Goal: Complete application form: Complete application form

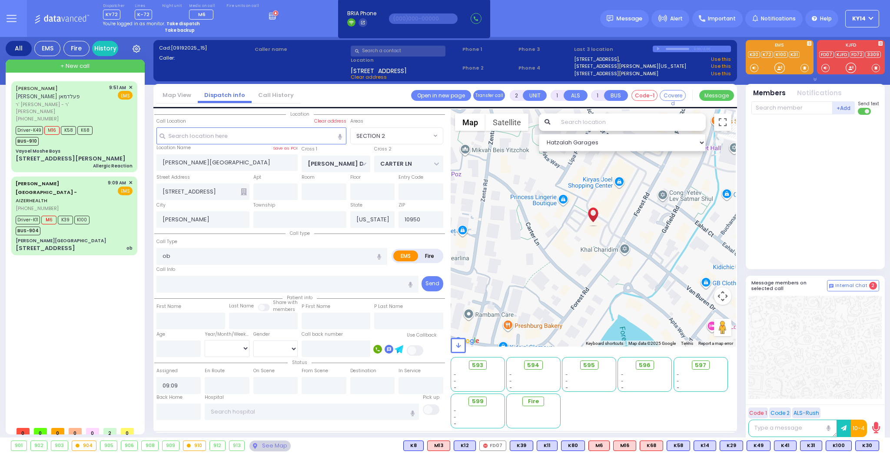
select select "SECTION 2"
select select
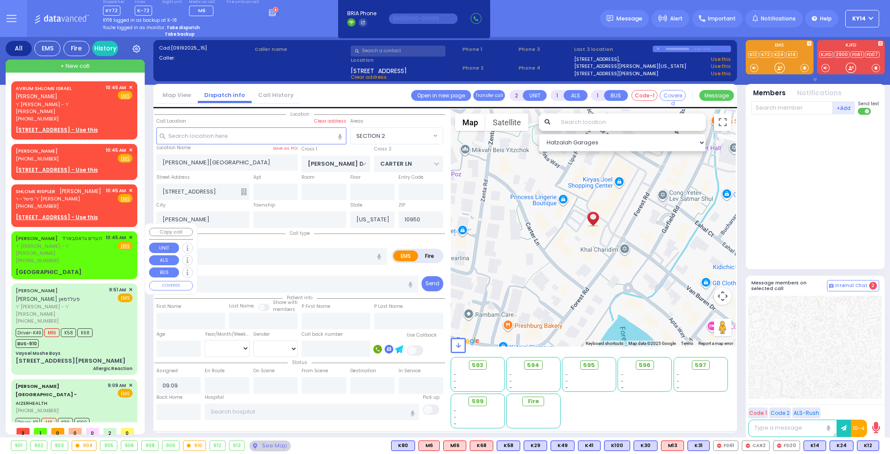
click at [91, 247] on span "ר' [PERSON_NAME] - ר' [PERSON_NAME]" at bounding box center [59, 250] width 87 height 14
select select
radio input "true"
type input "[PERSON_NAME]"
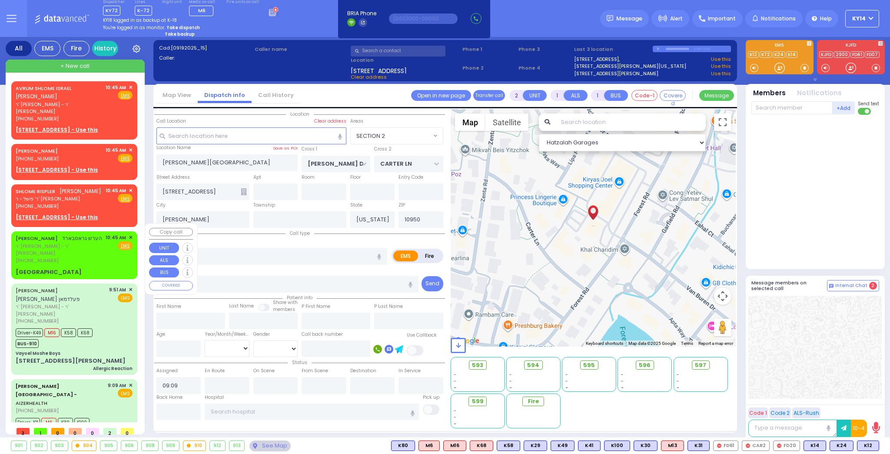
select select
type input "10:45"
select select "Hatzalah Garages"
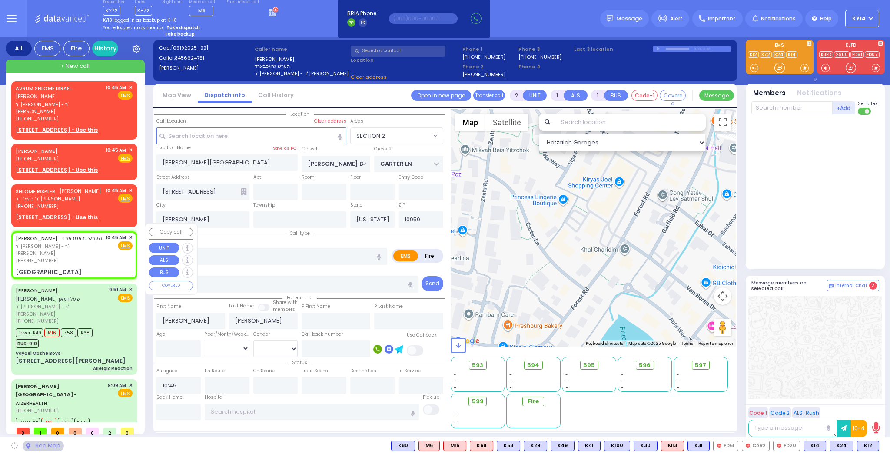
type input "[GEOGRAPHIC_DATA]"
type input "MONROE"
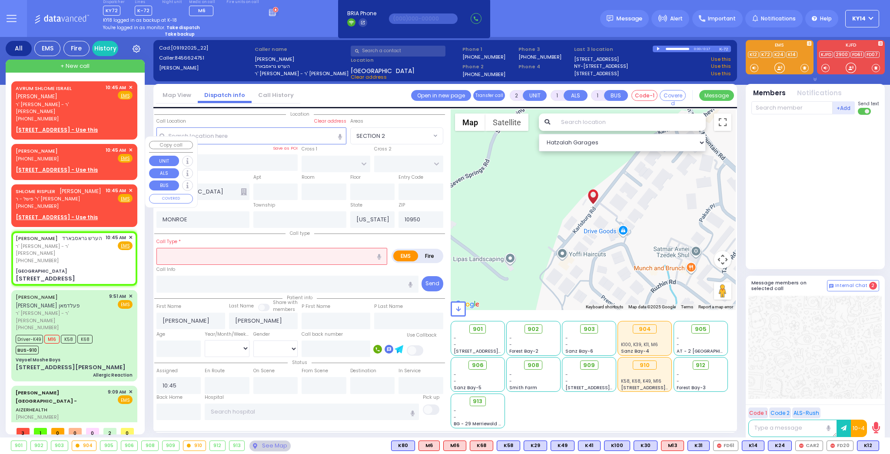
select select
radio input "true"
select select
select select "Hatzalah Garages"
type input "[GEOGRAPHIC_DATA]"
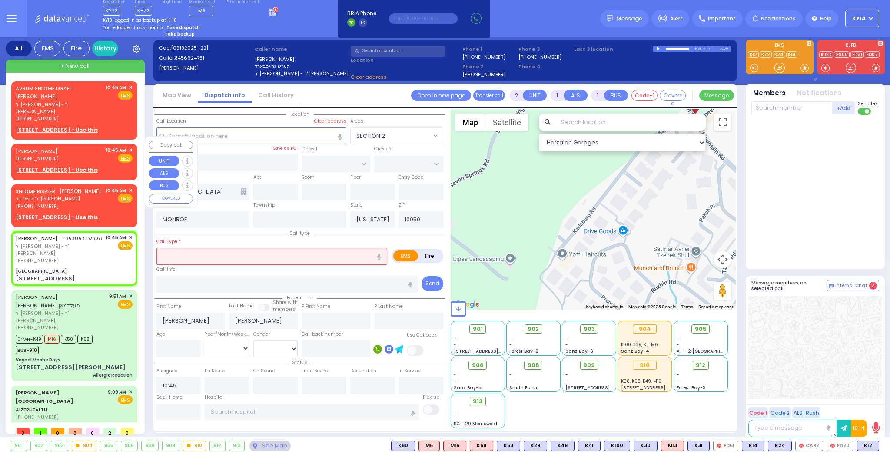
type input "[GEOGRAPHIC_DATA]"
type input "CHEVRON RD"
type input "[STREET_ADDRESS]"
type input "Monroe"
select select "SECTION 5"
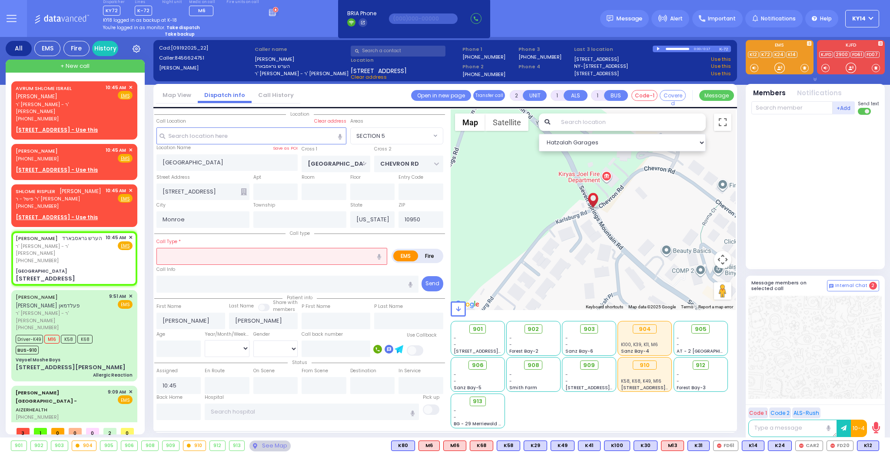
click at [267, 257] on input "text" at bounding box center [272, 256] width 231 height 17
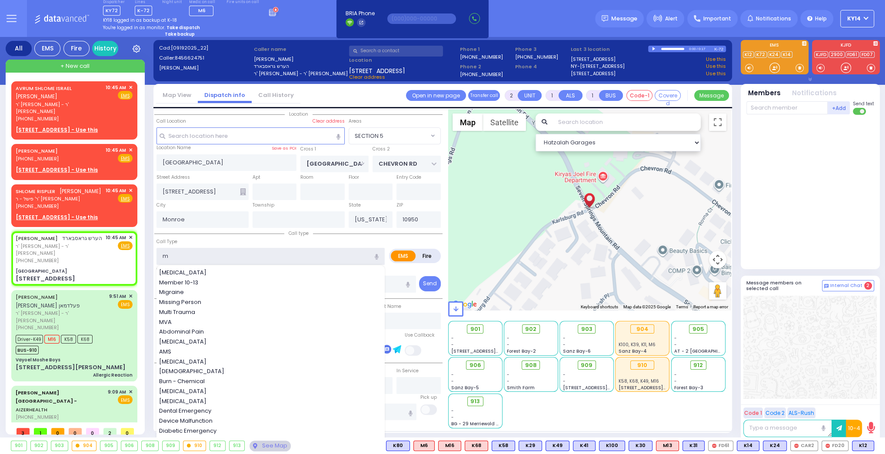
type input "mv"
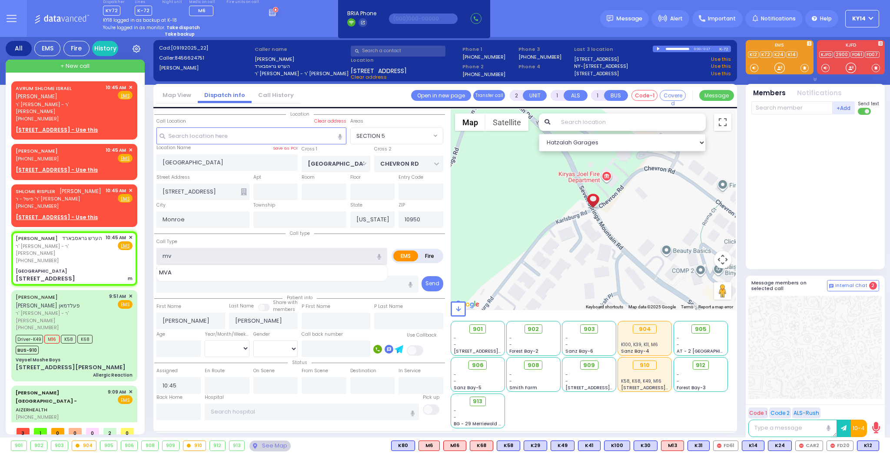
type input "4"
select select
radio input "true"
select select
type input "mva"
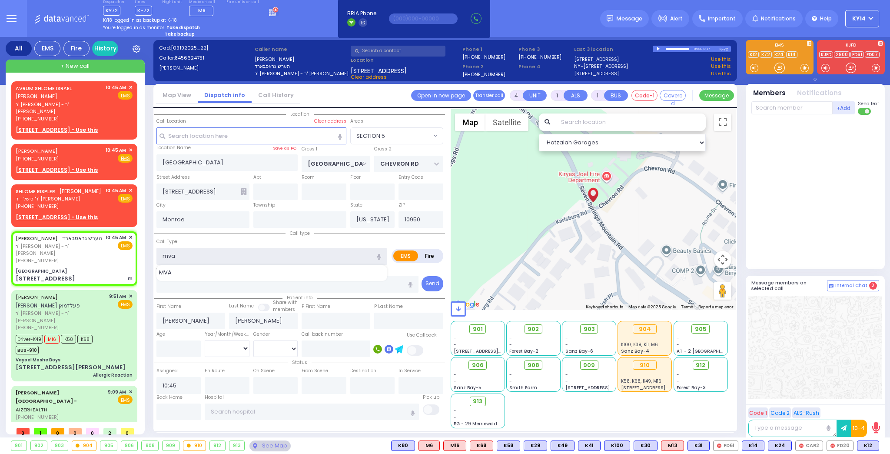
select select "Hatzalah Garages"
select select "SECTION 5"
select select
radio input "true"
select select
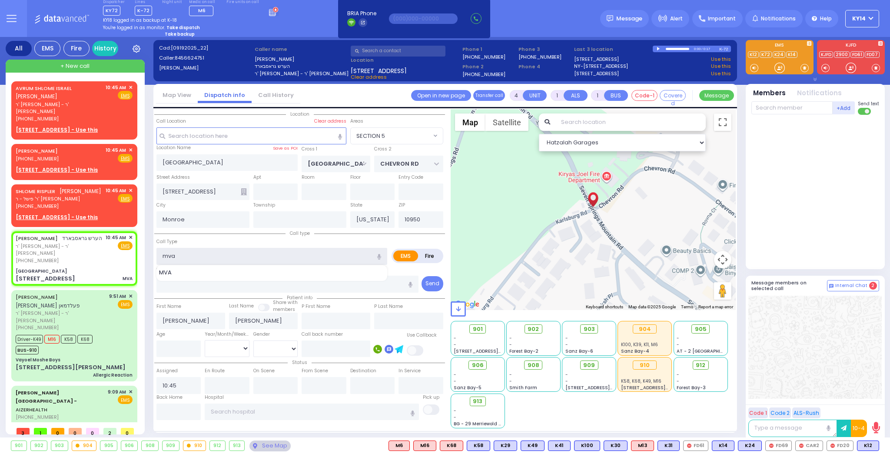
select select "Hatzalah Garages"
select select "SECTION 5"
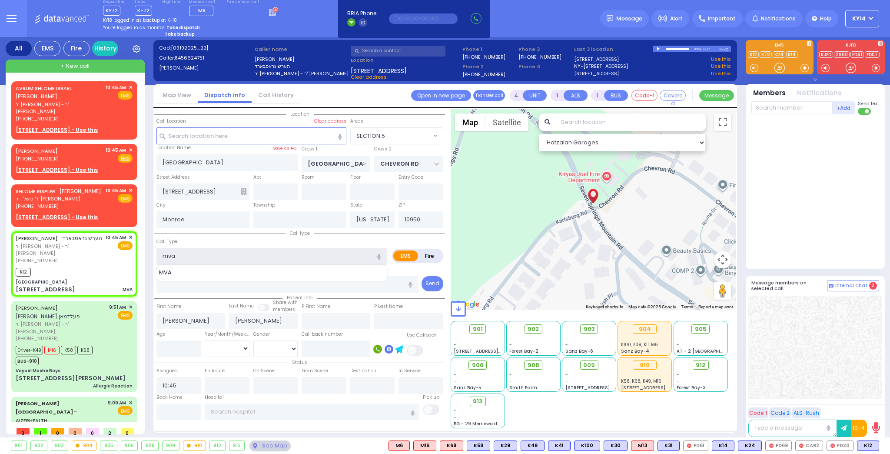
select select
radio input "true"
select select
select select "Hatzalah Garages"
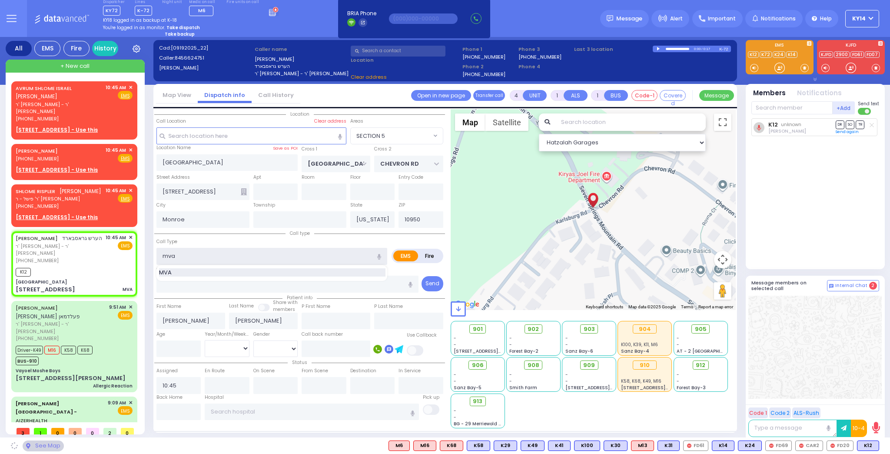
select select "SECTION 5"
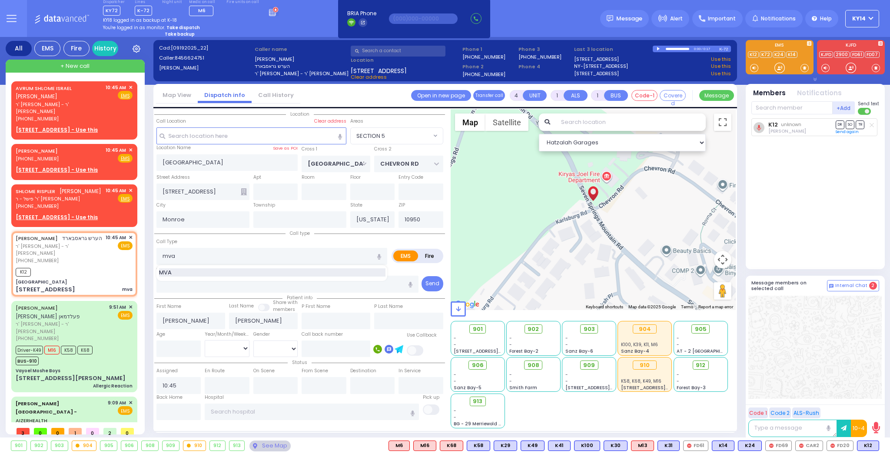
click at [171, 270] on span "MVA" at bounding box center [167, 272] width 16 height 9
type input "MVA"
select select
radio input "true"
select select
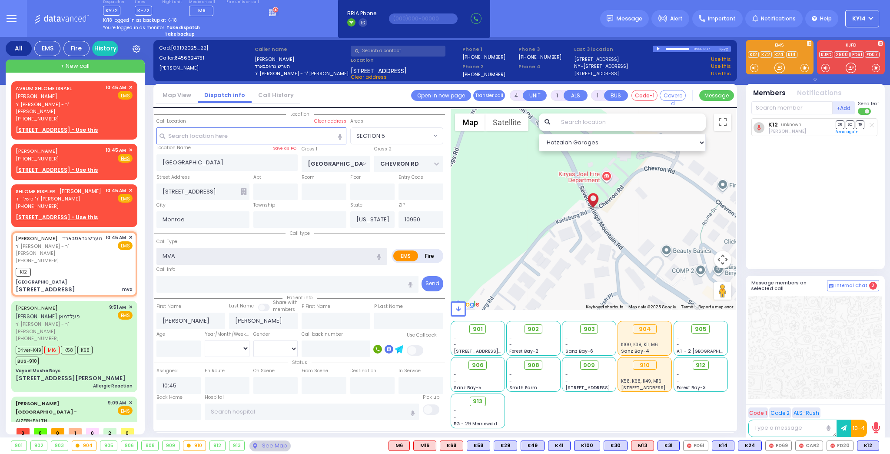
select select "Hatzalah Garages"
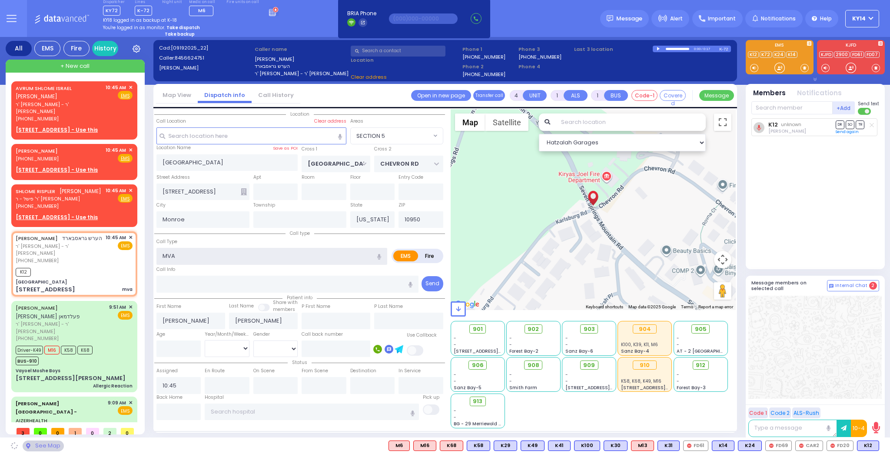
select select "SECTION 5"
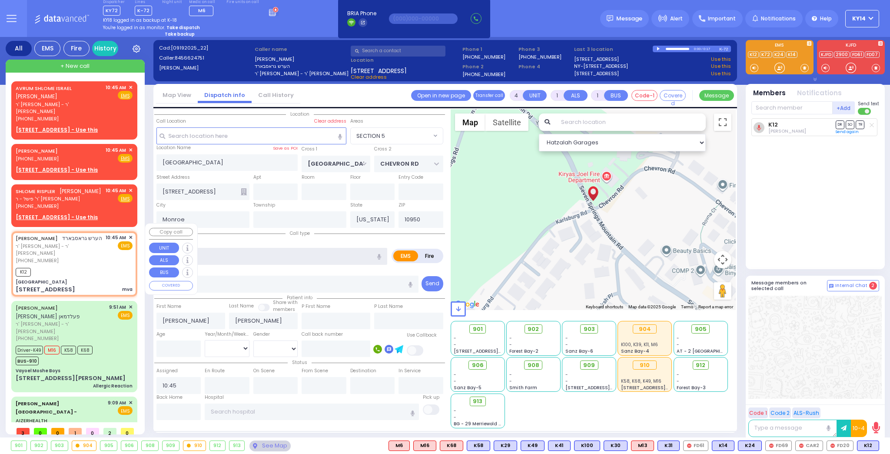
select select
radio input "true"
select select
select select "Hatzalah Garages"
select select "SECTION 5"
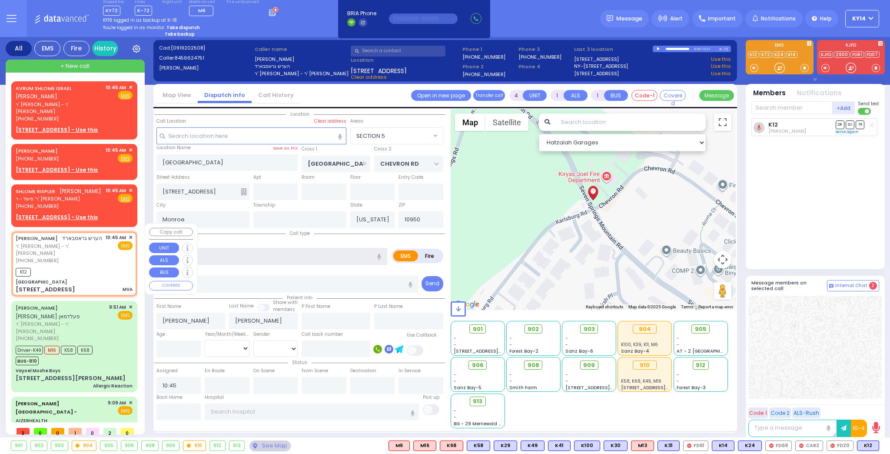
select select
radio input "true"
select select
select select "Hatzalah Garages"
select select "SECTION 5"
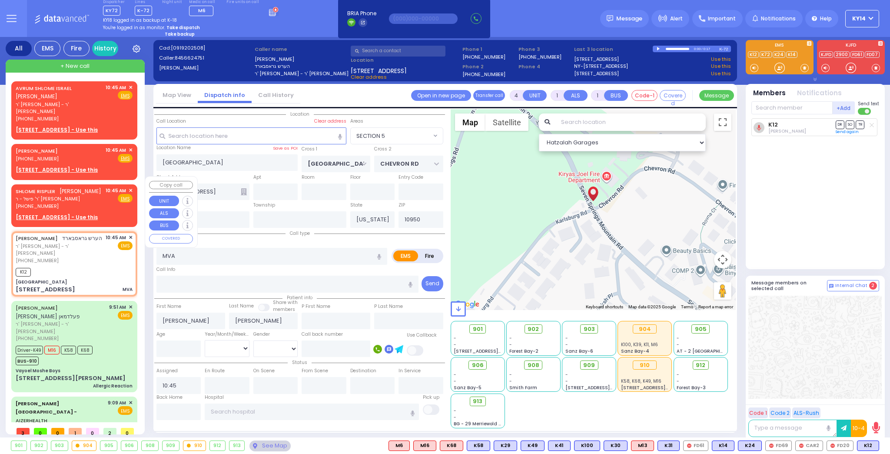
click at [129, 187] on span "✕" at bounding box center [131, 190] width 4 height 7
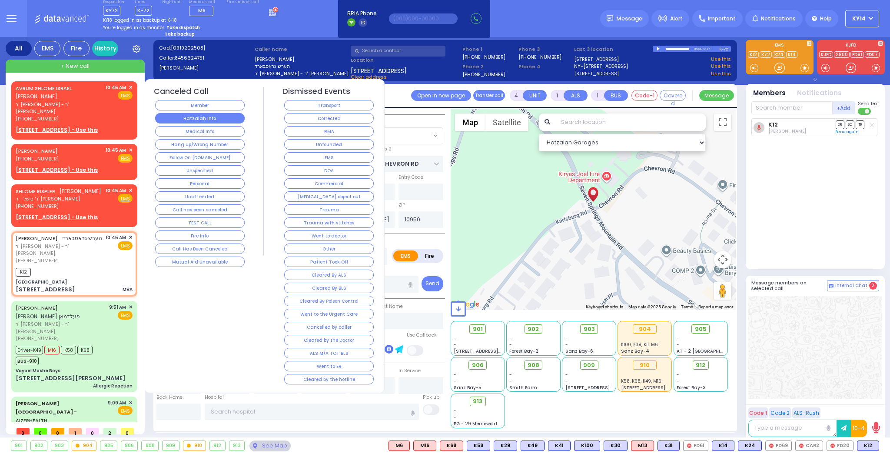
select select
radio input "true"
select select
select select "Hatzalah Garages"
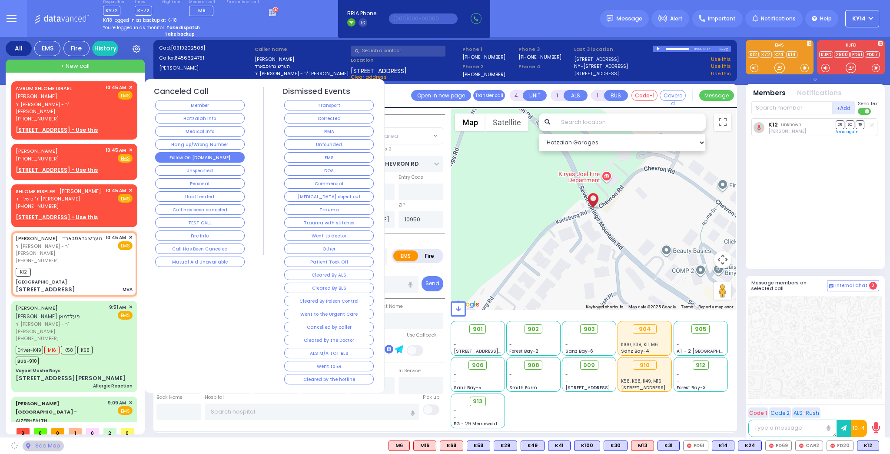
select select "SECTION 5"
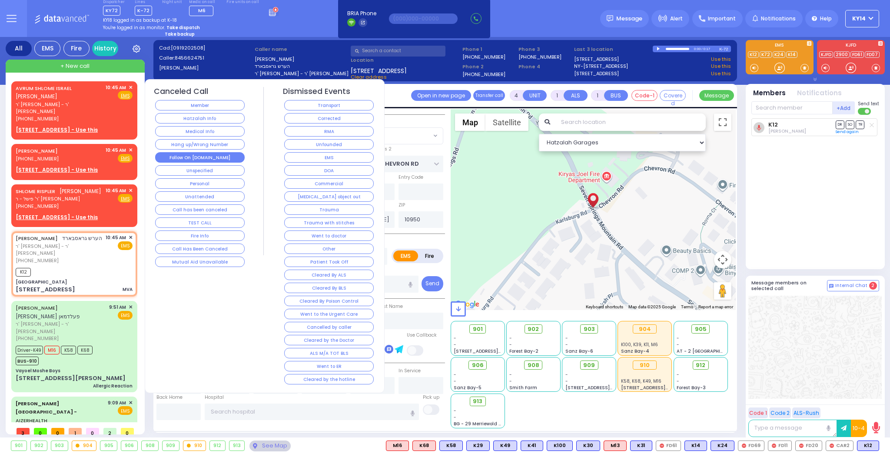
click at [195, 153] on button "Follow On [DOMAIN_NAME]" at bounding box center [200, 157] width 90 height 10
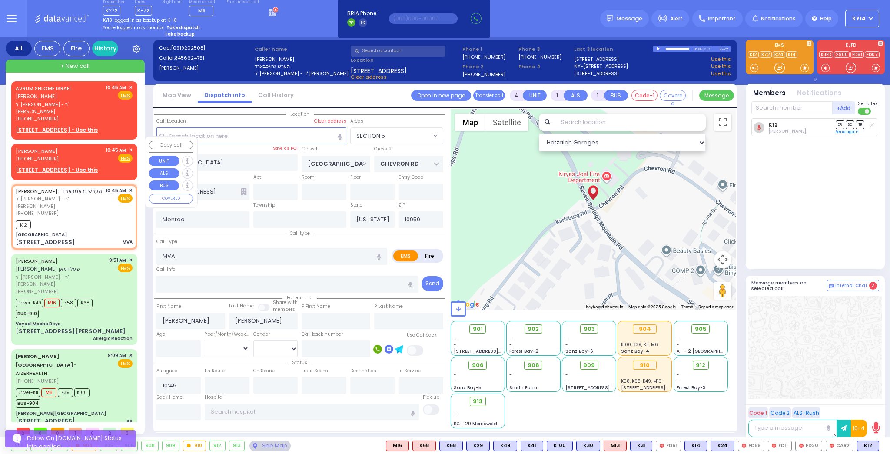
click at [130, 147] on span "✕" at bounding box center [131, 150] width 4 height 7
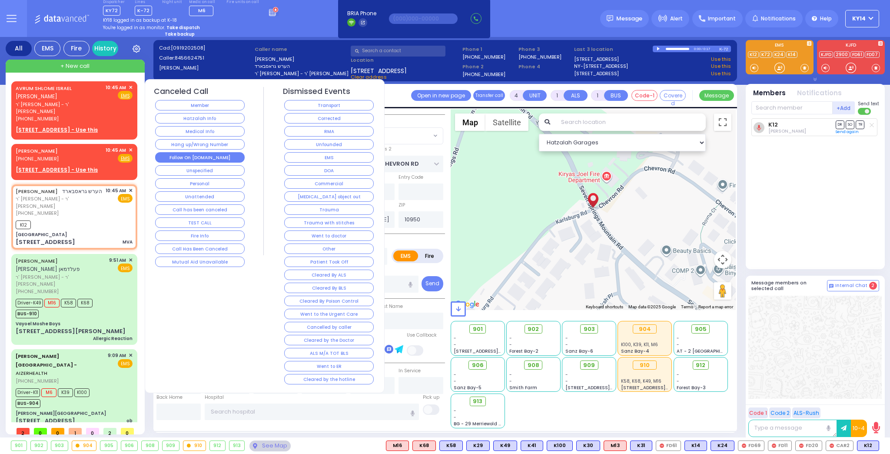
click at [196, 154] on button "Follow On [DOMAIN_NAME]" at bounding box center [200, 157] width 90 height 10
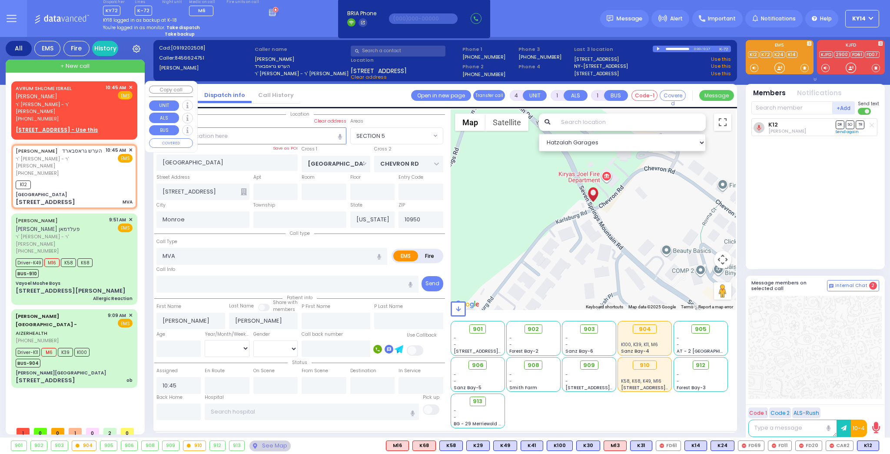
click at [130, 86] on span "✕" at bounding box center [131, 87] width 4 height 7
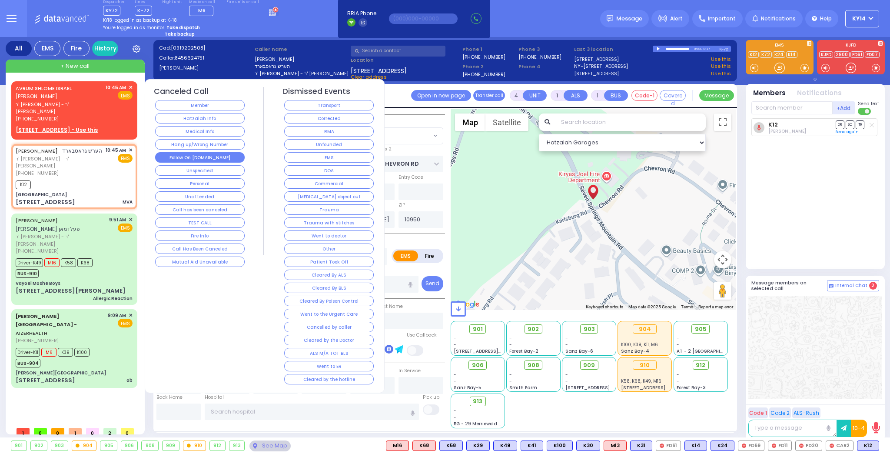
click at [193, 152] on button "Follow On [DOMAIN_NAME]" at bounding box center [200, 157] width 90 height 10
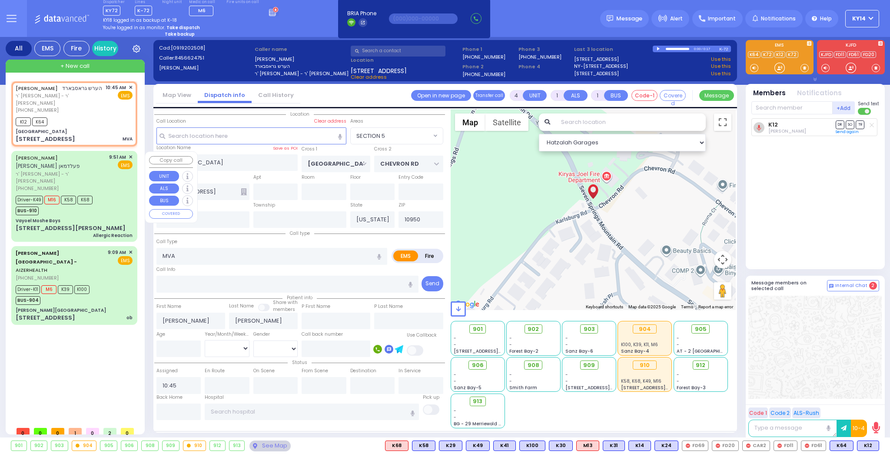
select select
radio input "true"
select select
type input "10:49"
select select "Hatzalah Garages"
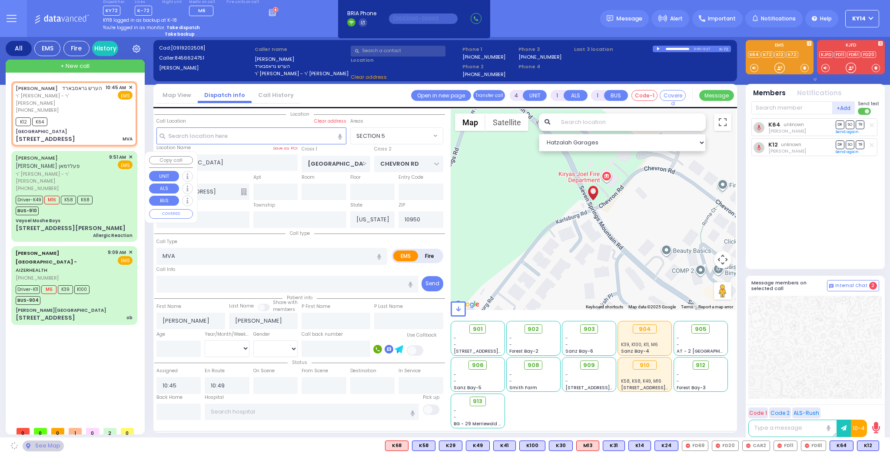
select select "SECTION 5"
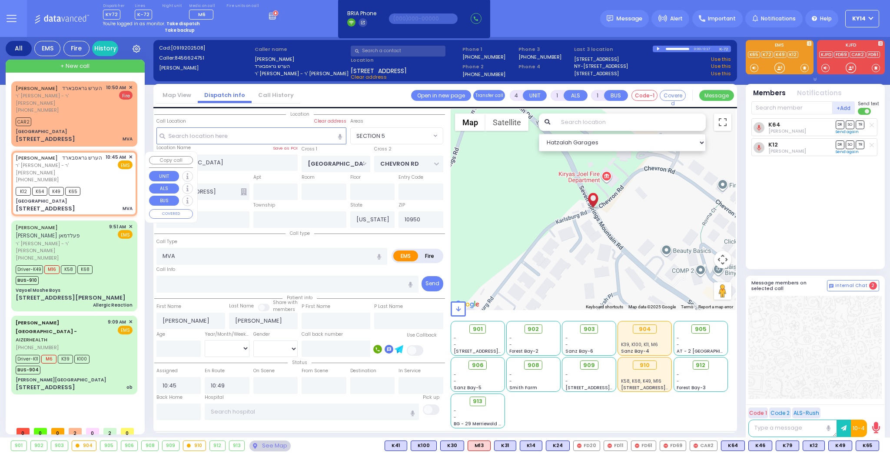
select select
radio input "true"
select select
select select "Hatzalah Garages"
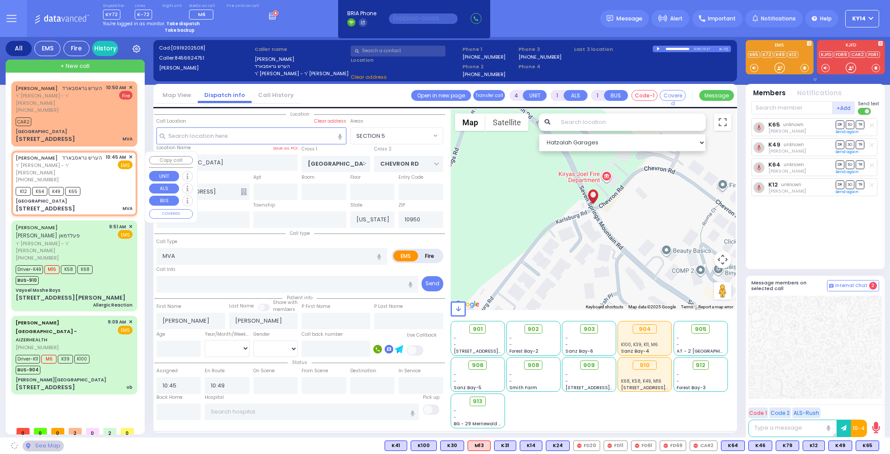
select select
radio input "true"
select select
select select "Hatzalah Garages"
select select "SECTION 5"
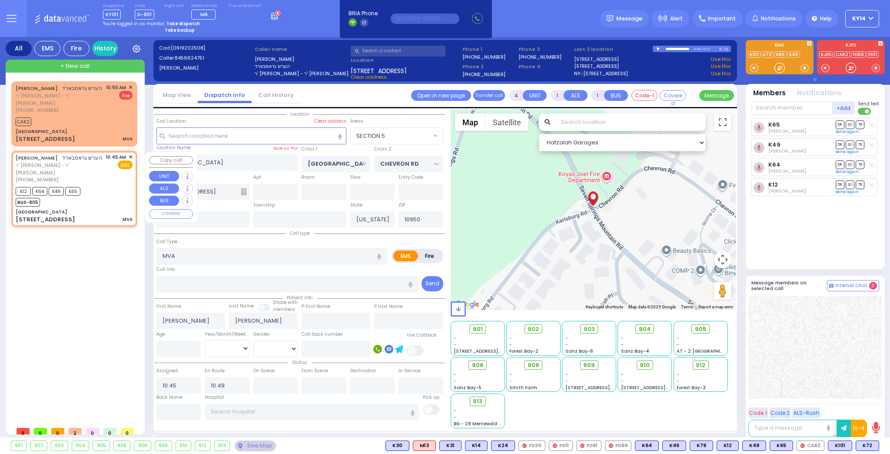
select select
radio input "true"
select select
select select "Hatzalah Garages"
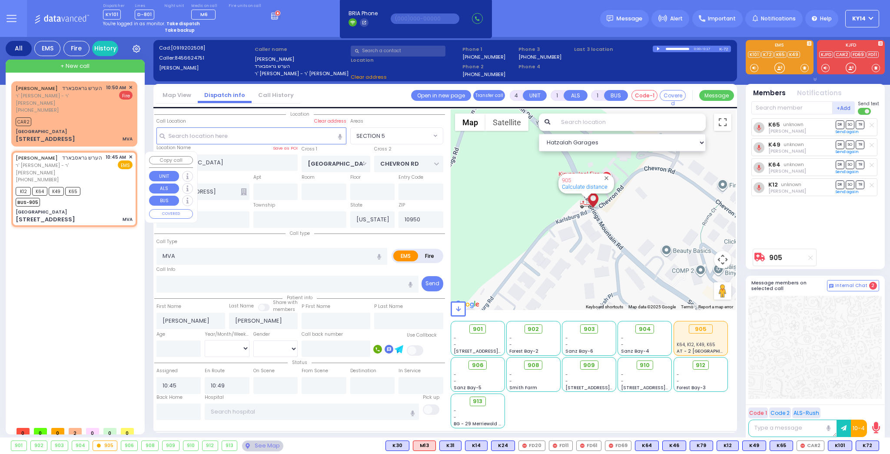
select select "SECTION 5"
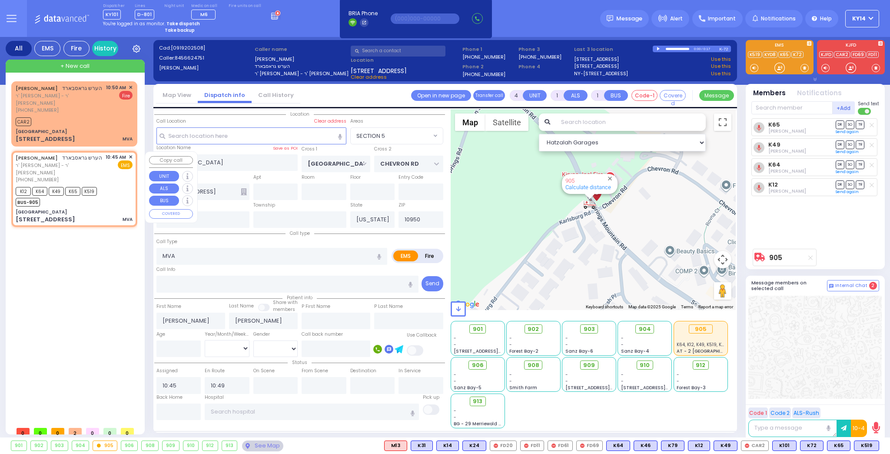
select select
radio input "true"
select select
select select "Hatzalah Garages"
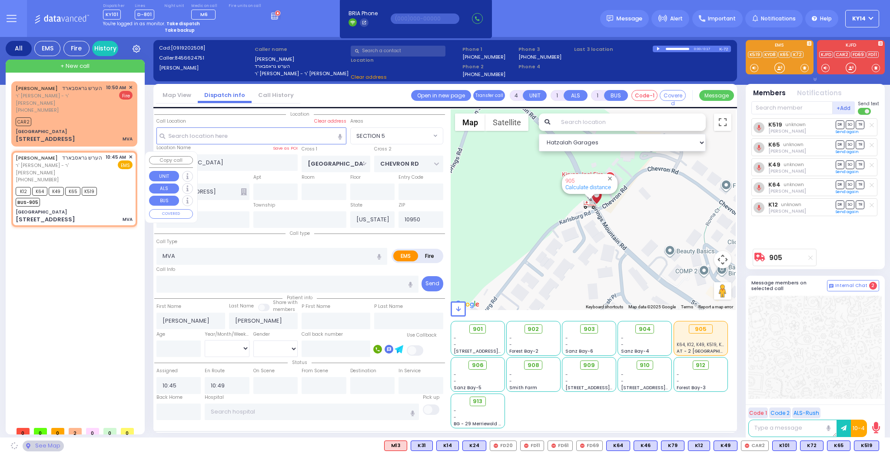
select select "SECTION 5"
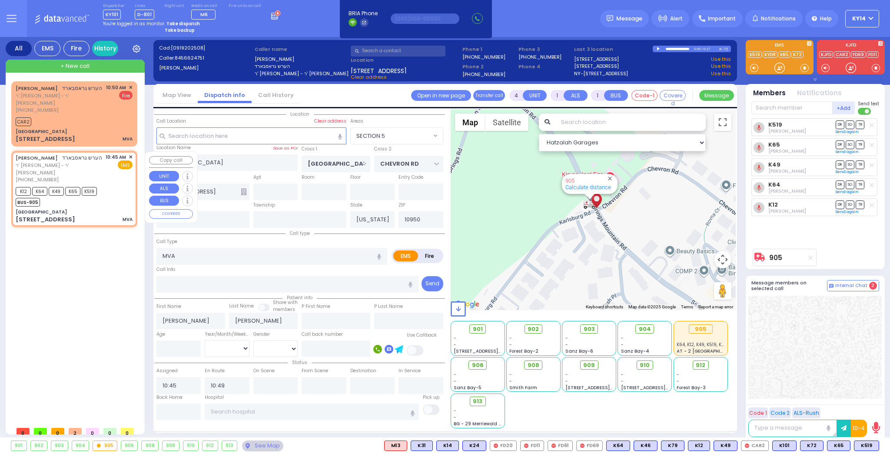
select select "SECTION 5"
select select
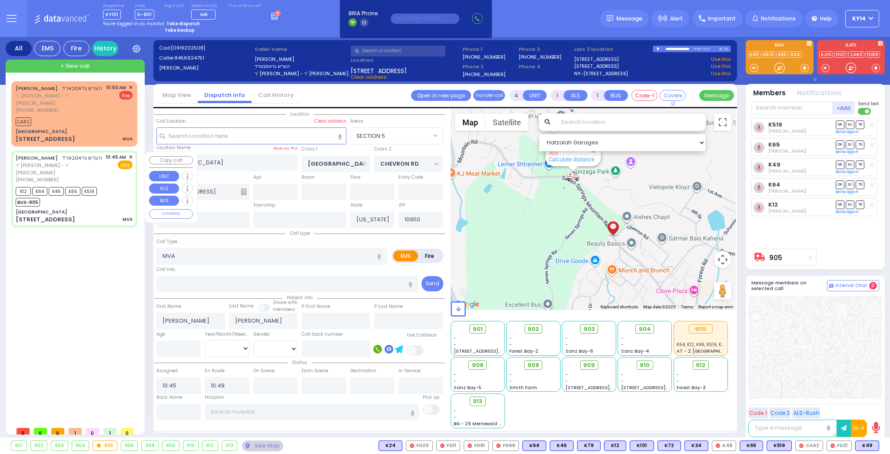
select select
radio input "true"
select select
type input "11:15"
select select "Hatzalah Garages"
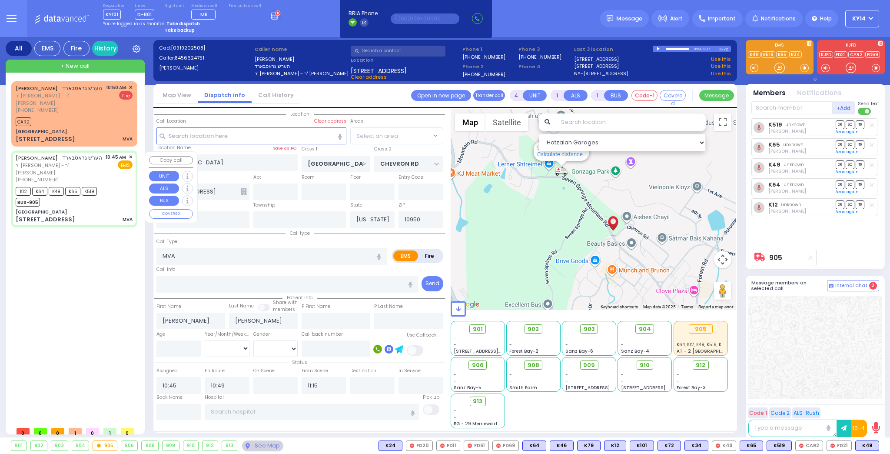
select select "SECTION 5"
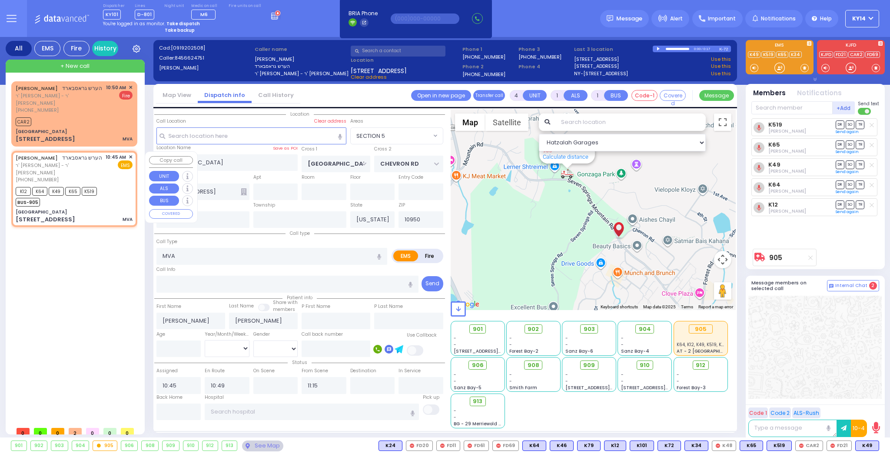
select select
radio input "true"
select select
select select "Hatzalah Garages"
select select "SECTION 5"
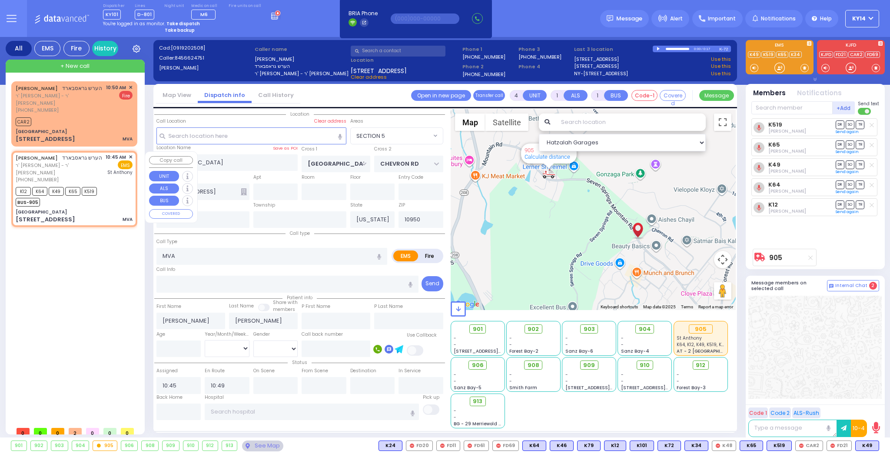
select select
radio input "true"
select select
type input "[GEOGRAPHIC_DATA]"
select select "Hatzalah Garages"
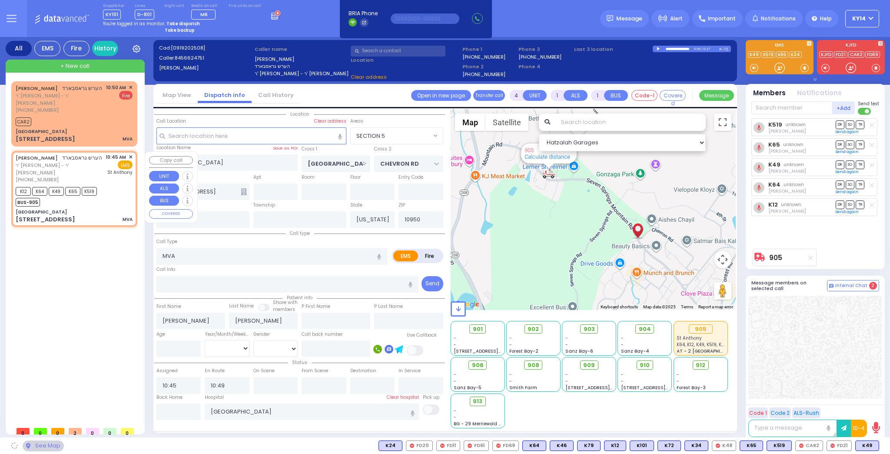
select select "SECTION 5"
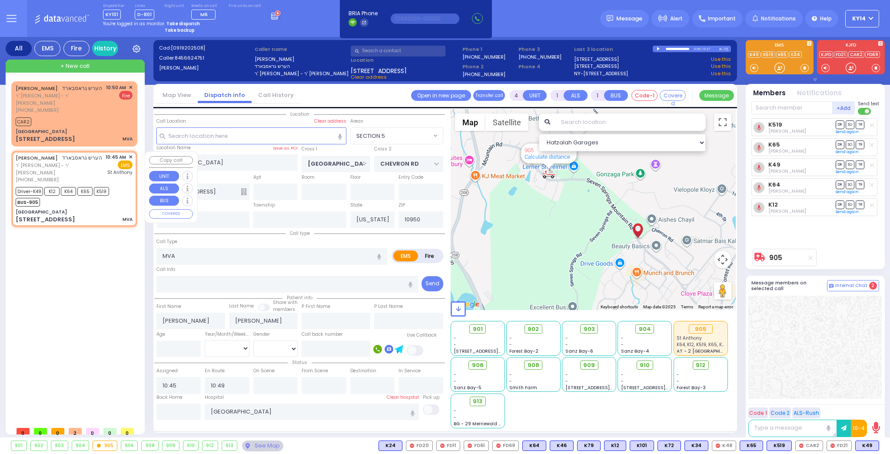
select select
radio input "true"
select select
type input "11:16"
select select "Hatzalah Garages"
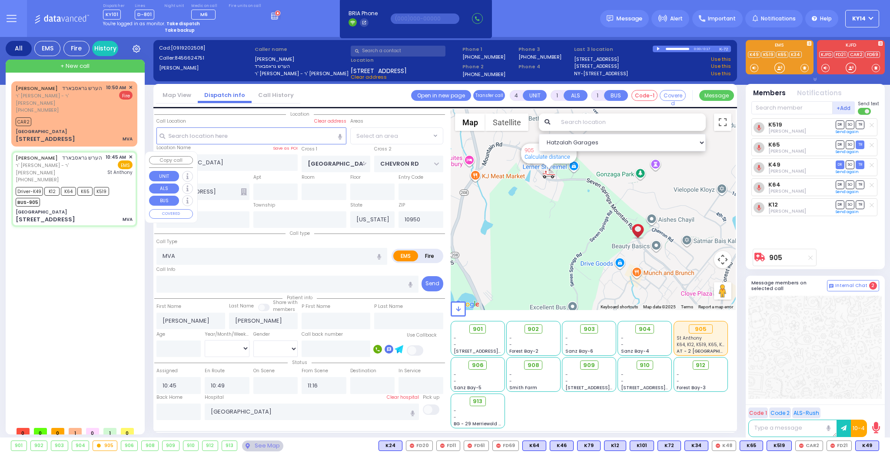
select select "SECTION 5"
select select
radio input "true"
select select
select select "Hatzalah Garages"
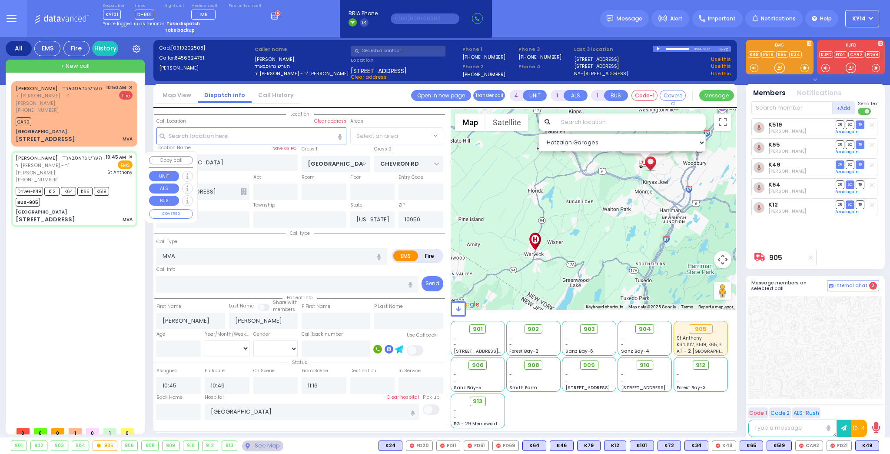
select select
radio input "true"
select select
select select "Hatzalah Garages"
select select "SECTION 5"
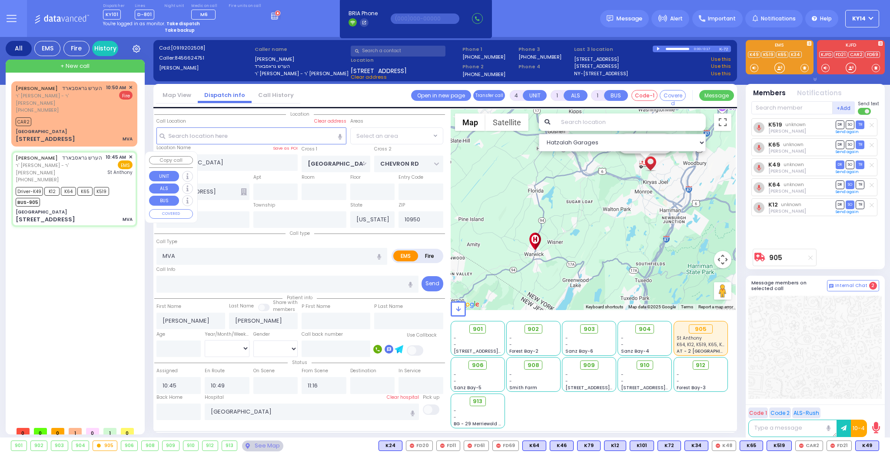
select select
radio input "true"
select select
type input "10:50"
select select "SECTION 5"
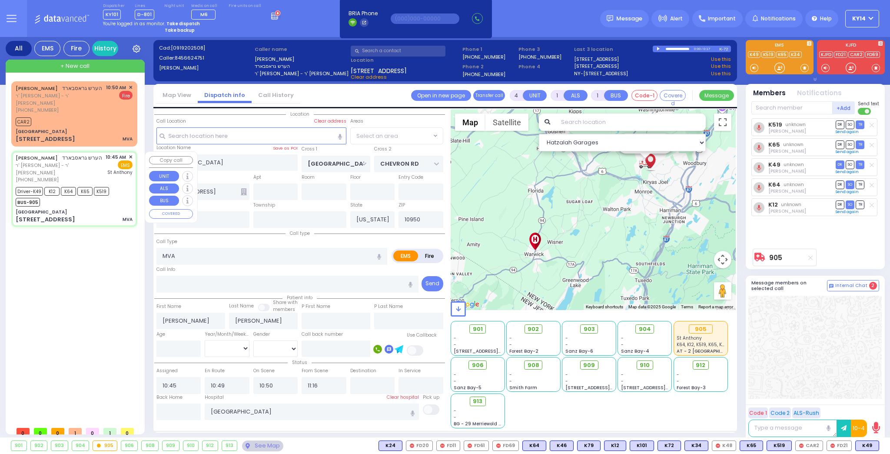
select select "Hatzalah Garages"
select select
radio input "true"
select select
select select "Hatzalah Garages"
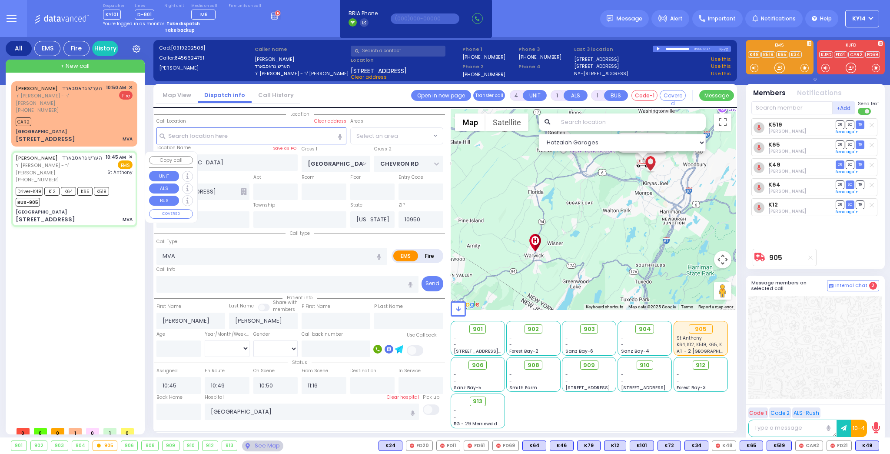
select select "SECTION 5"
select select
radio input "true"
select select
select select "Hatzalah Garages"
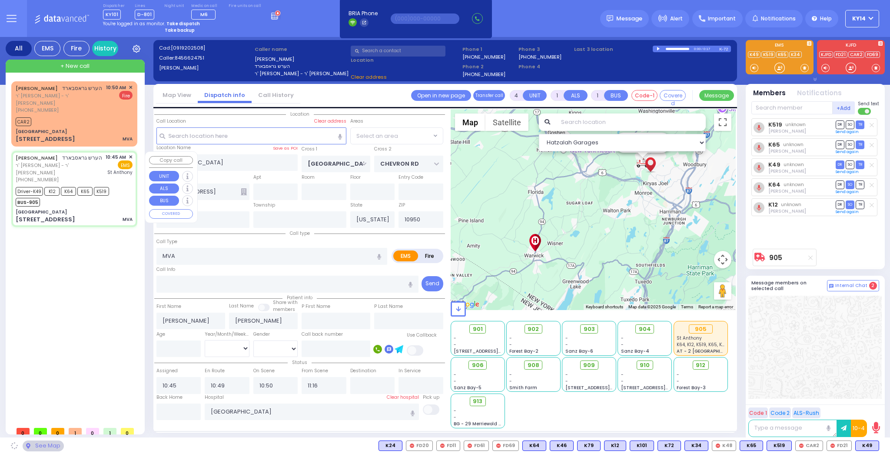
select select "SECTION 5"
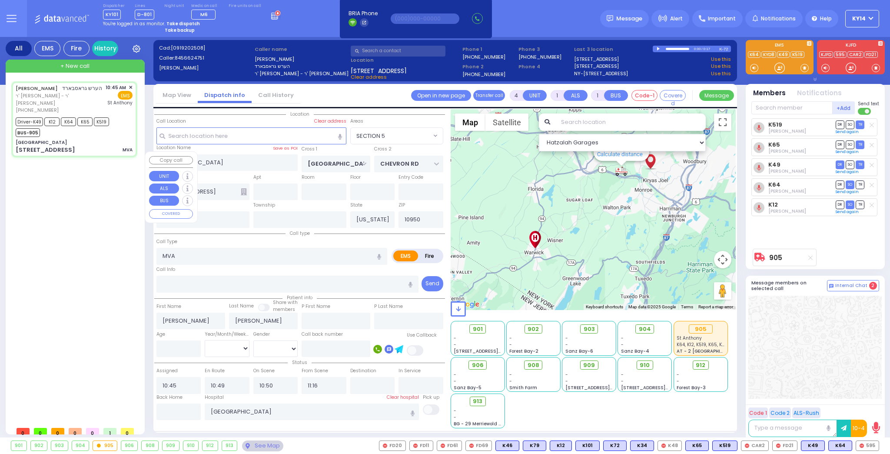
type input "6"
select select
radio input "true"
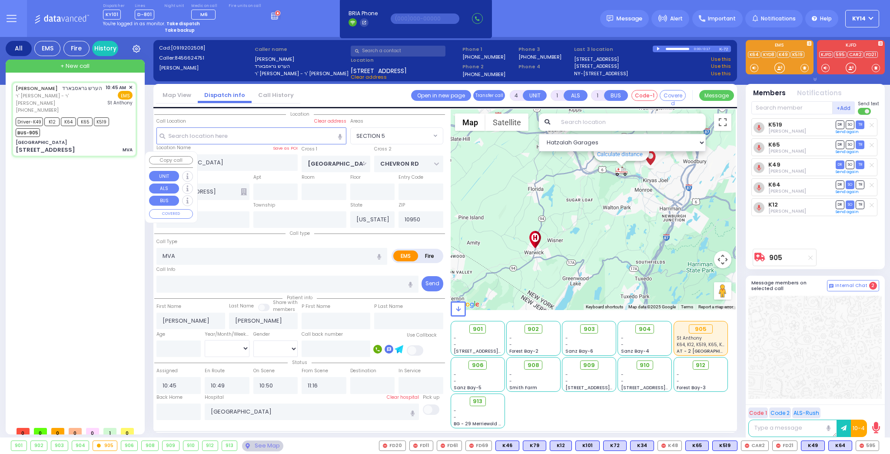
type input "Unknown"
select select "Year"
select select "Hatzalah Garages"
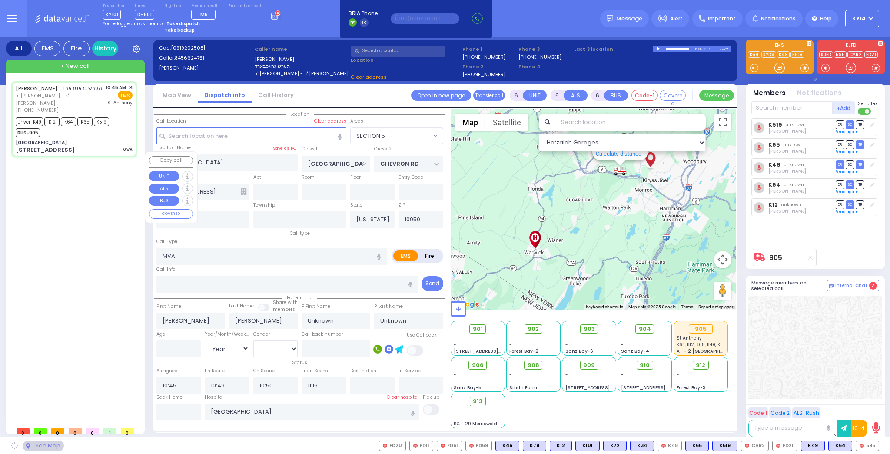
select select "SECTION 5"
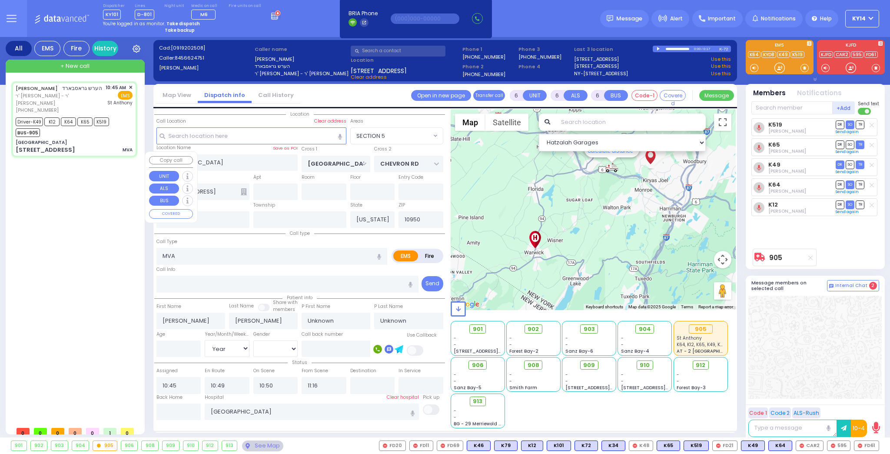
select select
radio input "true"
select select "Year"
select select "Hatzalah Garages"
select select "SECTION 5"
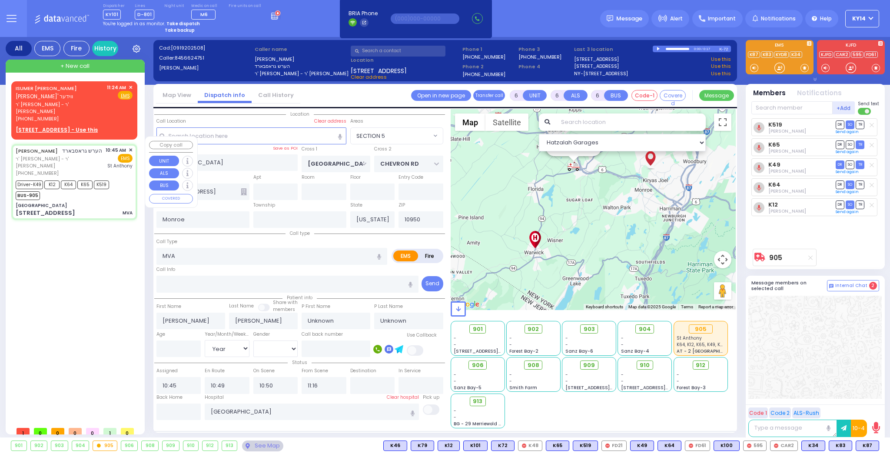
select select
radio input "true"
type input "Idy"
type input "[PERSON_NAME]"
type input "29"
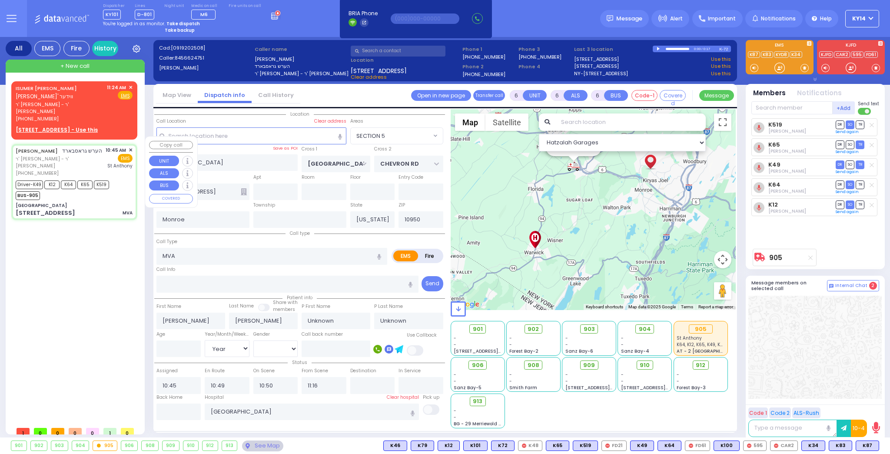
select select "Year"
select select "[DEMOGRAPHIC_DATA]"
select select "Hatzalah Garages"
select select
radio input "true"
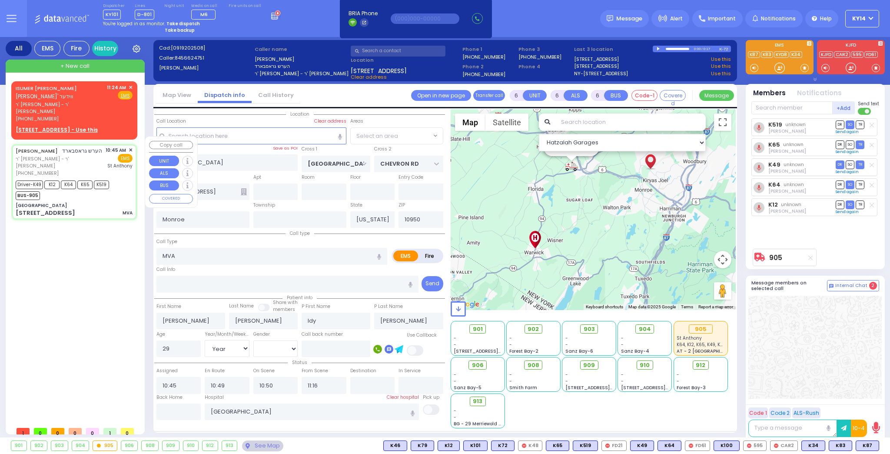
select select "Year"
select select "[DEMOGRAPHIC_DATA]"
select select "Hatzalah Garages"
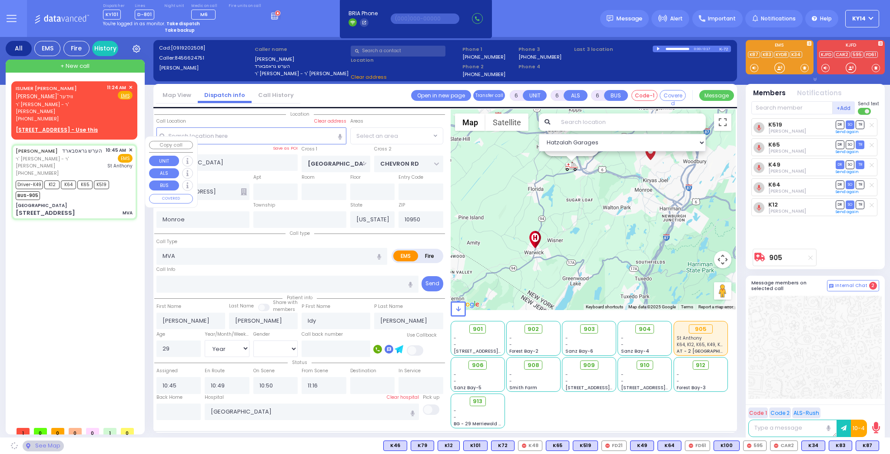
select select "SECTION 5"
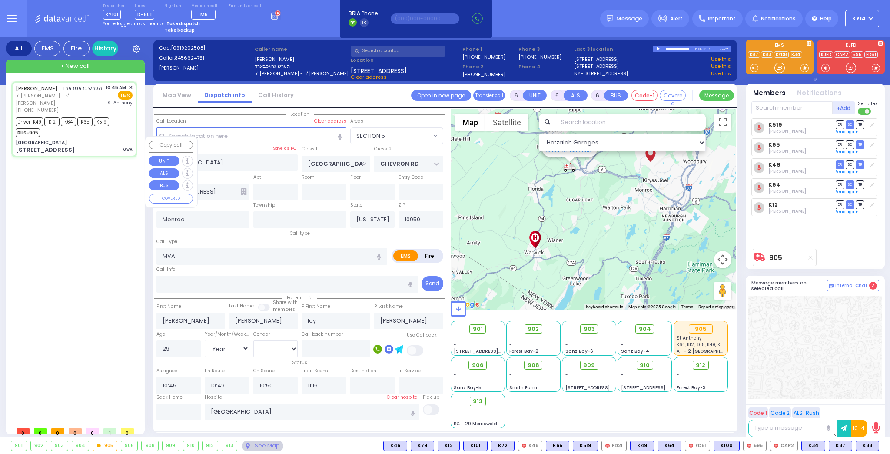
select select
radio input "true"
select select "Year"
select select "[DEMOGRAPHIC_DATA]"
select select "Hatzalah Garages"
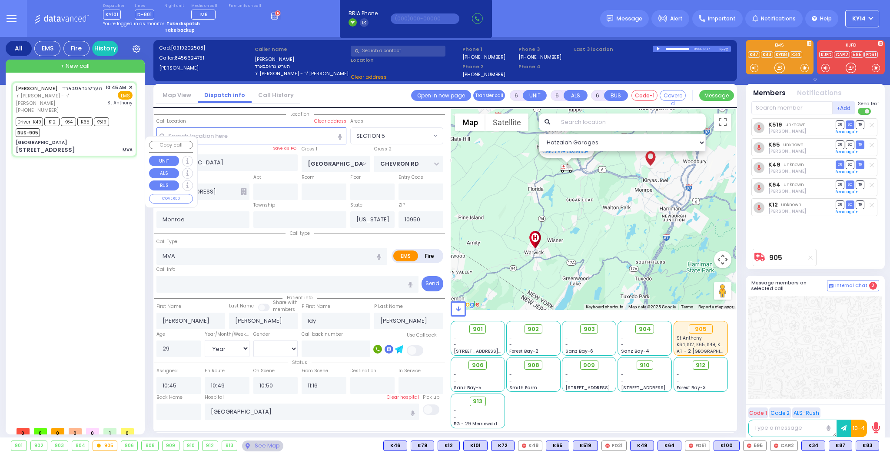
select select "SECTION 5"
select select
radio input "true"
select select "Year"
select select "[DEMOGRAPHIC_DATA]"
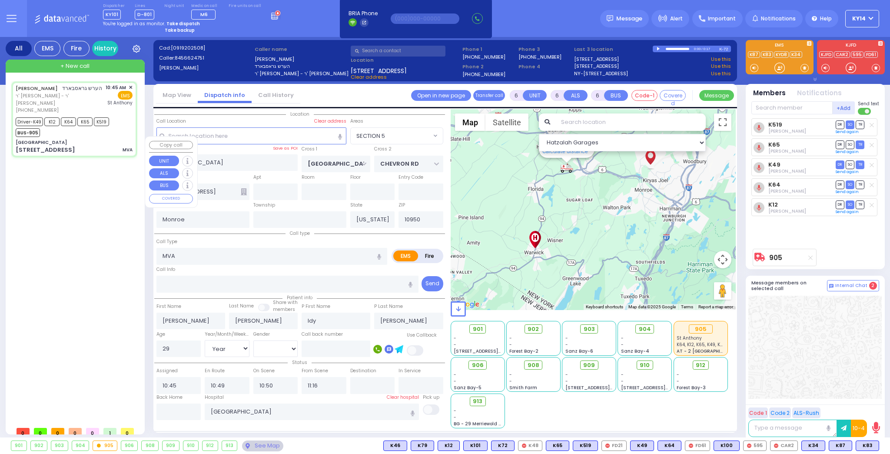
select select "Hatzalah Garages"
select select "SECTION 5"
select select
radio input "true"
select select "Year"
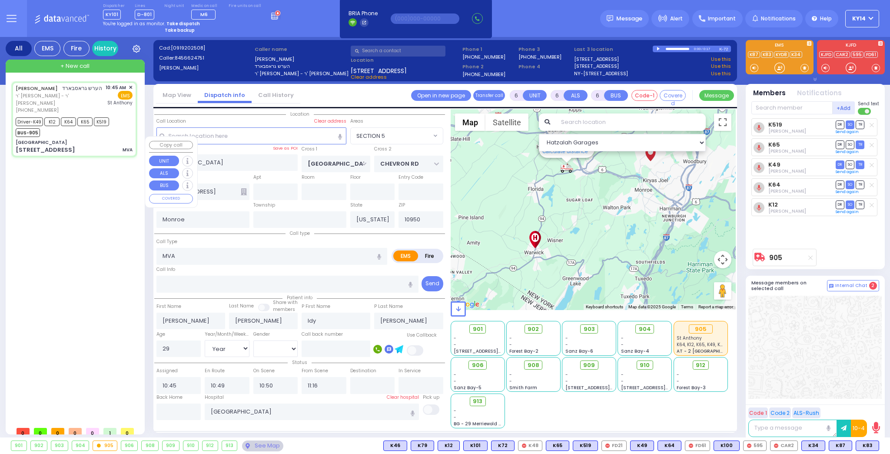
select select "[DEMOGRAPHIC_DATA]"
select select "Hatzalah Garages"
select select "SECTION 5"
select select
radio input "true"
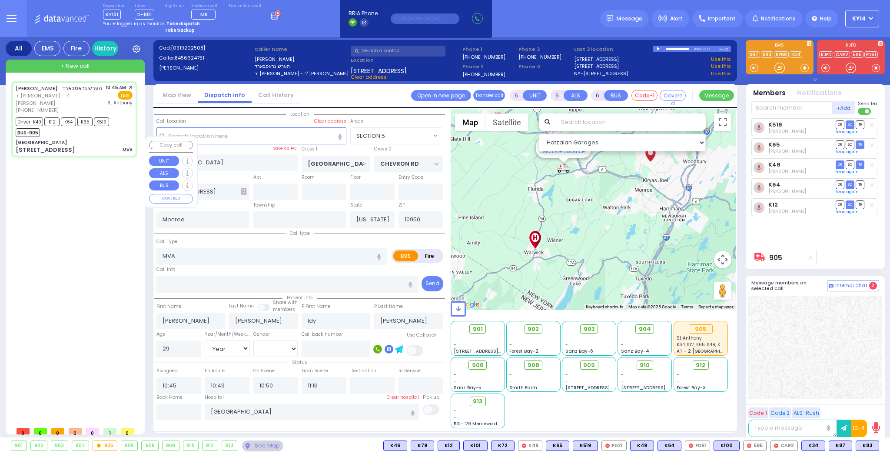
select select "Year"
select select "[DEMOGRAPHIC_DATA]"
select select "Hatzalah Garages"
select select "SECTION 5"
select select
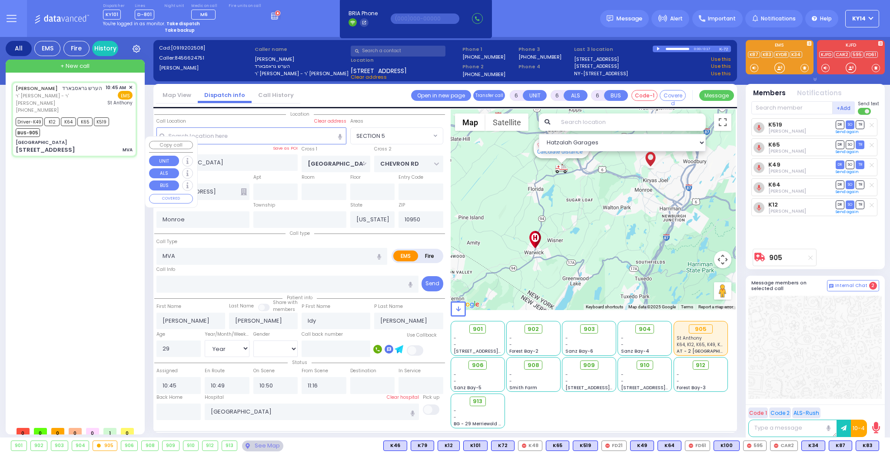
radio input "true"
select select "Year"
select select "[DEMOGRAPHIC_DATA]"
select select "Hatzalah Garages"
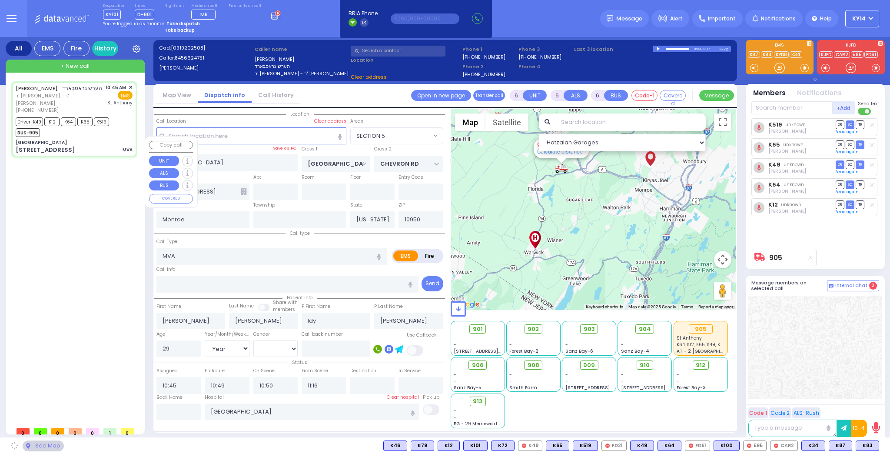
select select "SECTION 5"
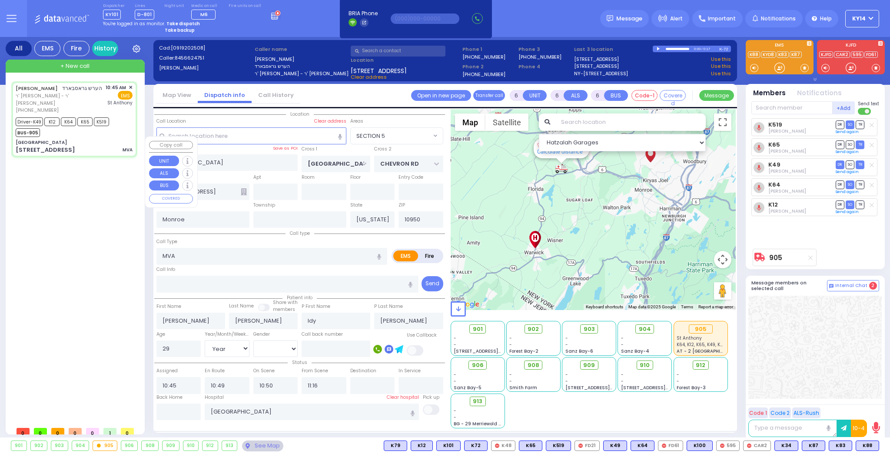
select select
radio input "true"
select select "Year"
select select "[DEMOGRAPHIC_DATA]"
select select "Hatzalah Garages"
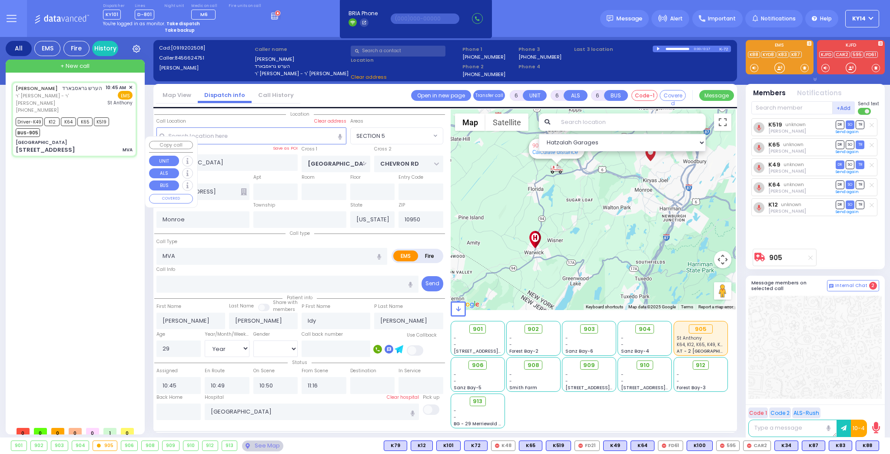
select select "SECTION 5"
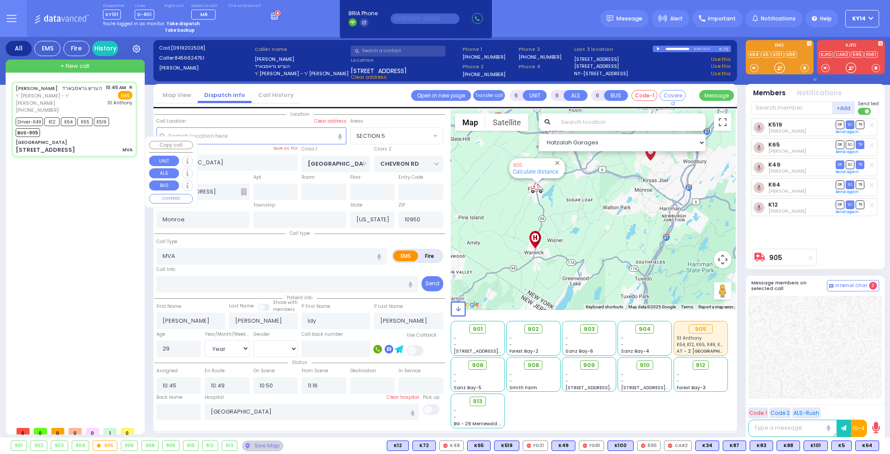
select select
radio input "true"
select select "Year"
select select "[DEMOGRAPHIC_DATA]"
select select "Hatzalah Garages"
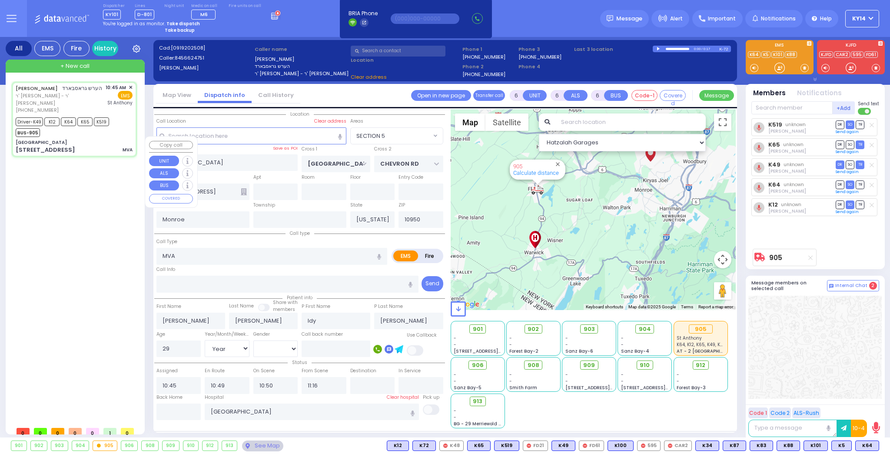
select select "SECTION 5"
select select
radio input "true"
select select "Year"
select select "[DEMOGRAPHIC_DATA]"
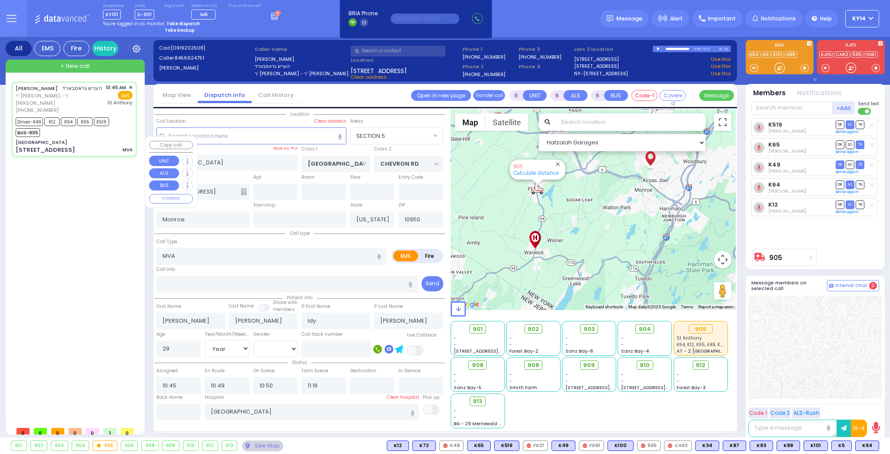
select select "Hatzalah Garages"
select select "SECTION 5"
select select
radio input "true"
select select "Year"
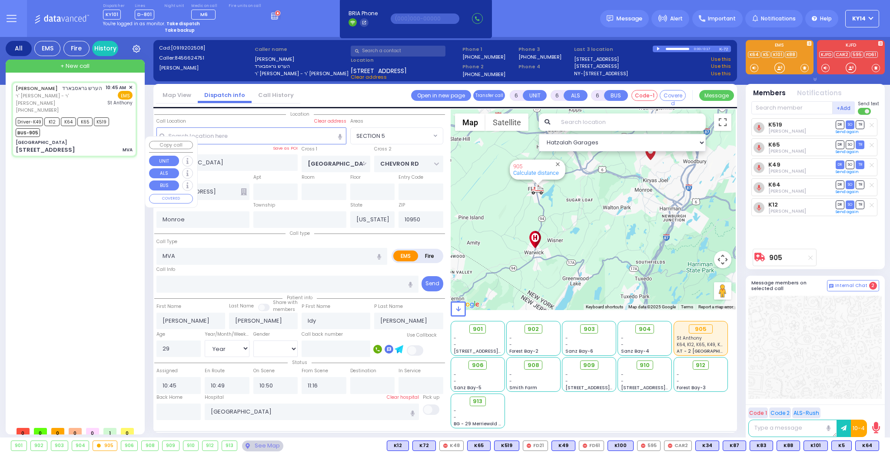
select select "[DEMOGRAPHIC_DATA]"
select select "Hatzalah Garages"
select select
radio input "true"
select select "Year"
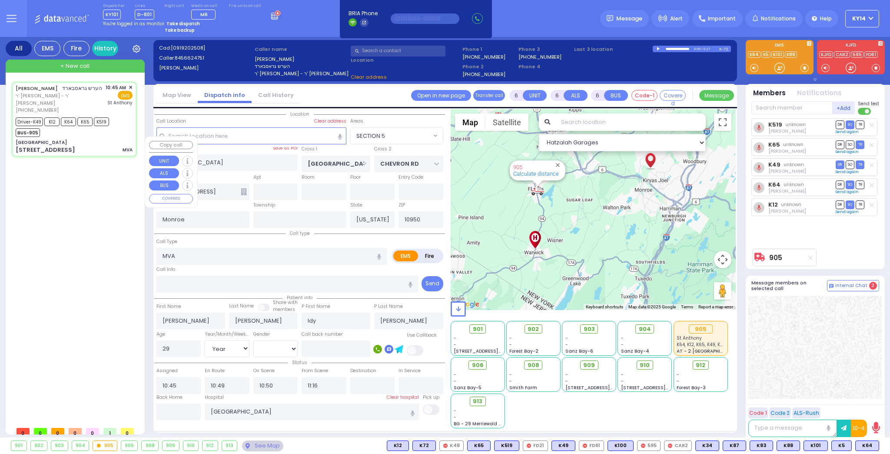
select select "[DEMOGRAPHIC_DATA]"
select select "Hatzalah Garages"
select select "SECTION 5"
select select
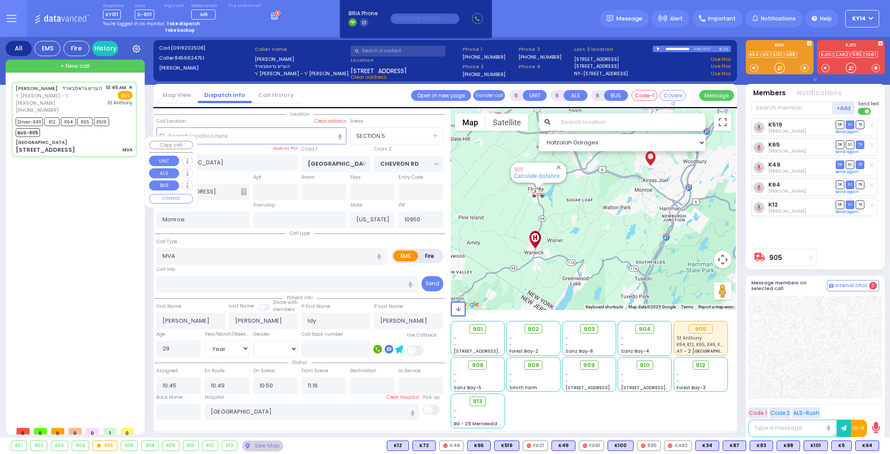
radio input "true"
select select "Year"
select select "[DEMOGRAPHIC_DATA]"
select select "Hatzalah Garages"
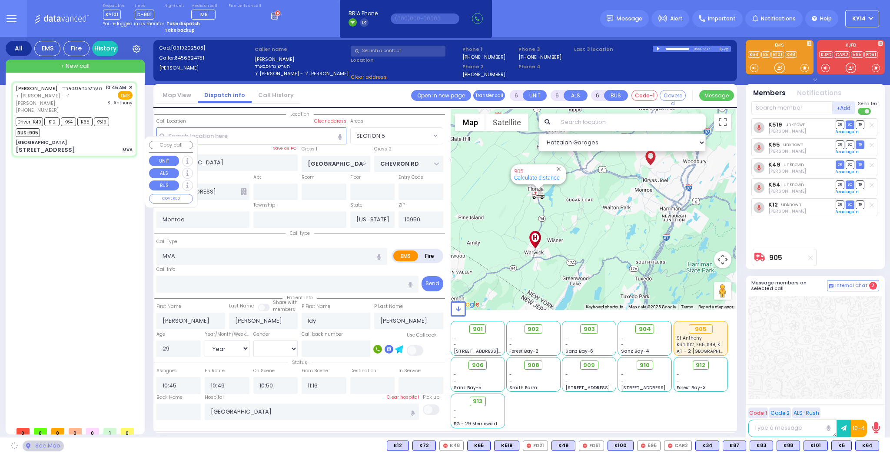
select select "SECTION 5"
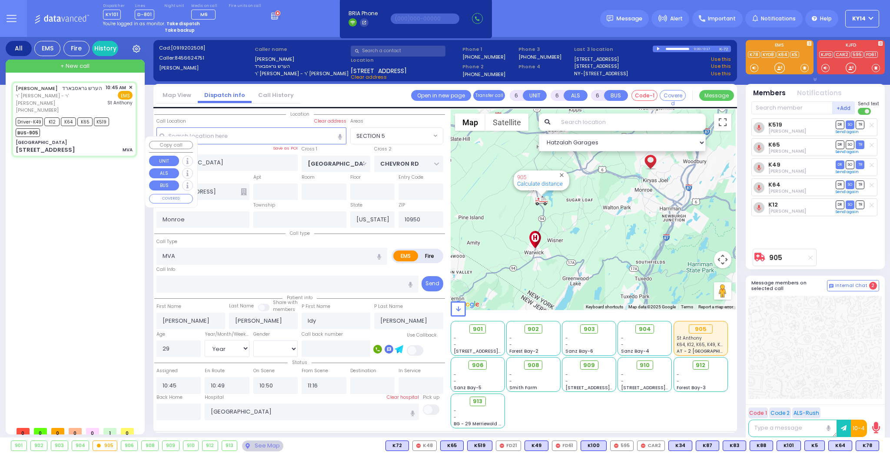
select select
radio input "true"
select select "Year"
select select "[DEMOGRAPHIC_DATA]"
select select "Hatzalah Garages"
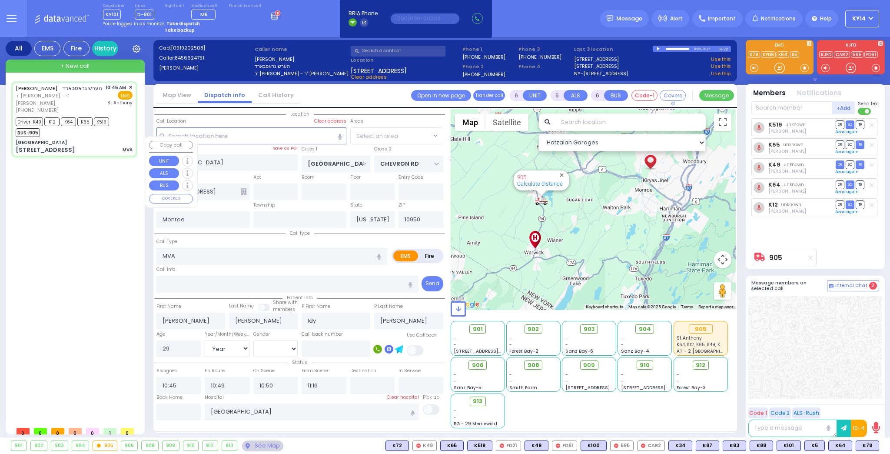
select select "SECTION 5"
select select
radio input "true"
select select "Year"
select select "[DEMOGRAPHIC_DATA]"
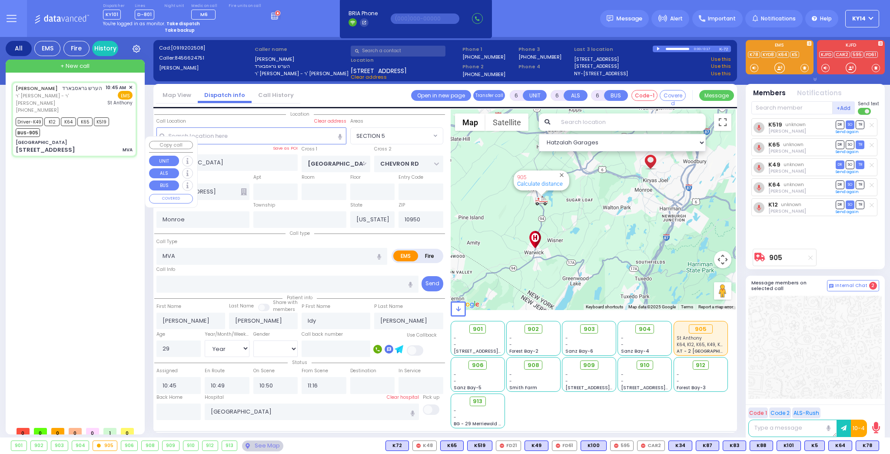
select select "Hatzalah Garages"
select select "SECTION 5"
select select
radio input "true"
select select "Year"
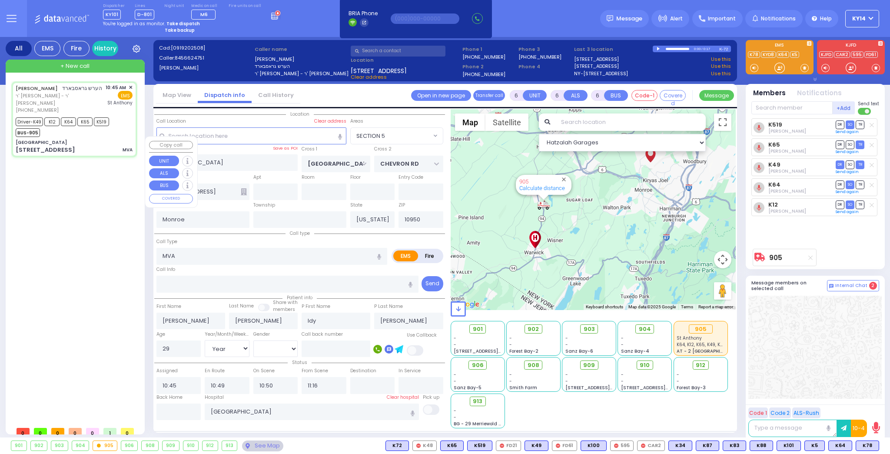
select select "[DEMOGRAPHIC_DATA]"
select select "Hatzalah Garages"
select select "SECTION 5"
select select
radio input "true"
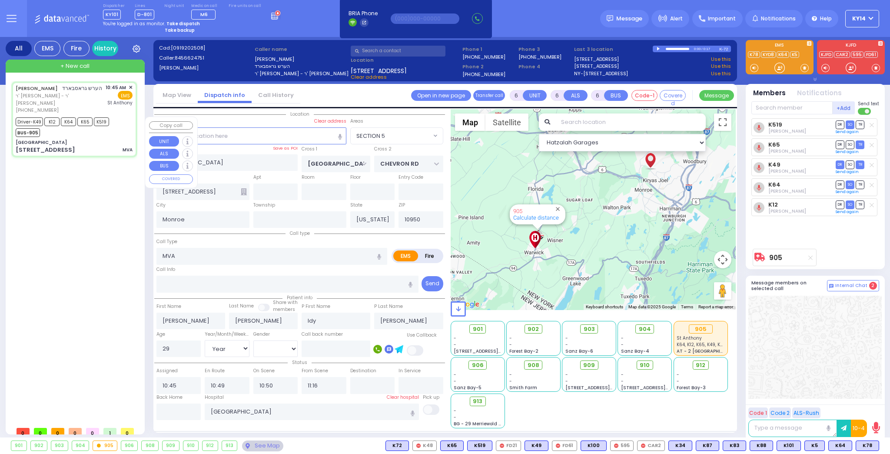
select select "Year"
select select "[DEMOGRAPHIC_DATA]"
select select "Hatzalah Garages"
select select "SECTION 5"
select select
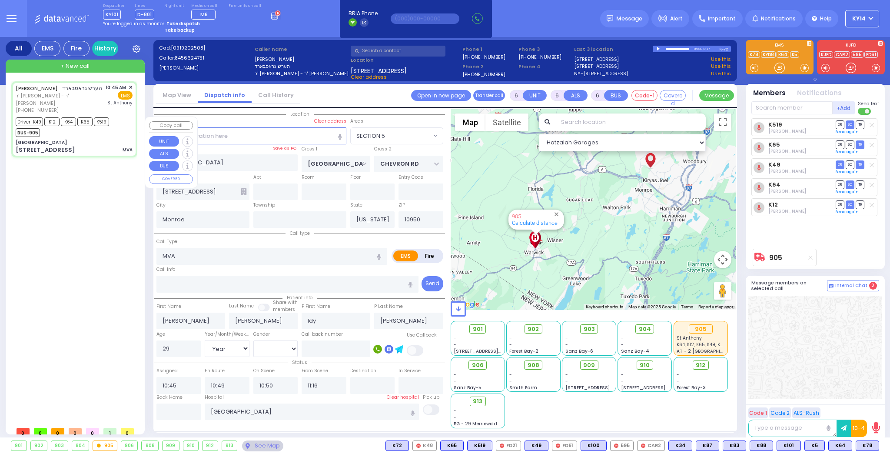
radio input "true"
select select "Year"
select select "[DEMOGRAPHIC_DATA]"
select select "Hatzalah Garages"
select select "SECTION 5"
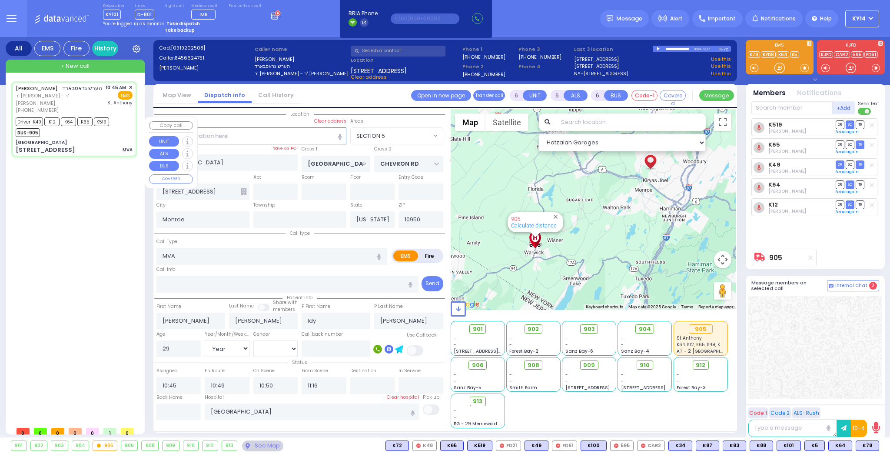
select select
radio input "true"
select select "Year"
select select "[DEMOGRAPHIC_DATA]"
select select "Hatzalah Garages"
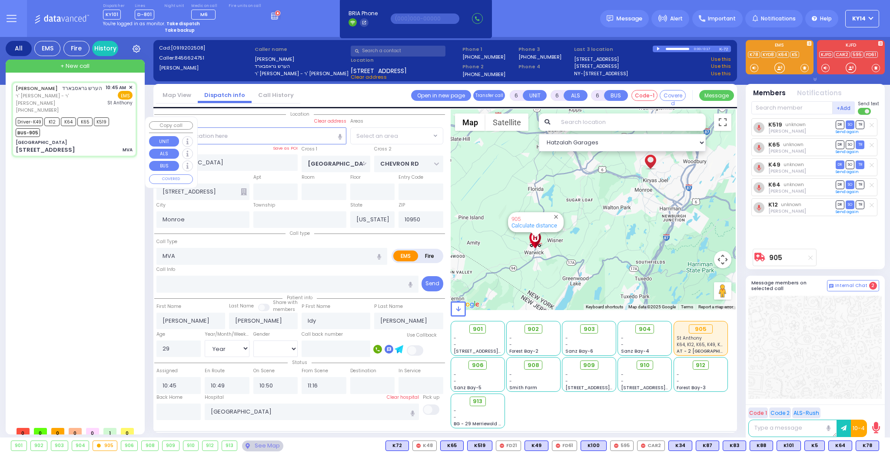
select select "SECTION 5"
